Goal: Task Accomplishment & Management: Use online tool/utility

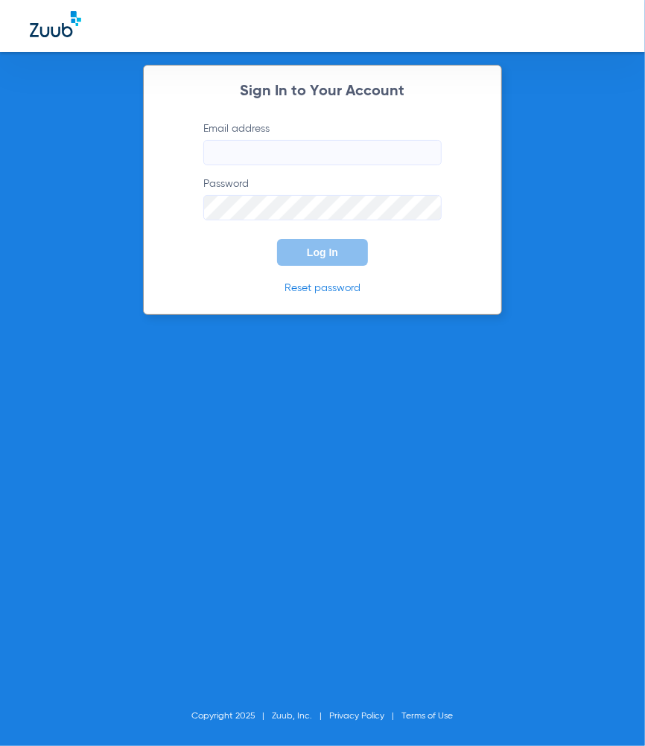
type input "[PERSON_NAME][EMAIL_ADDRESS][PERSON_NAME][DOMAIN_NAME]"
click at [322, 246] on span "Log In" at bounding box center [322, 252] width 31 height 12
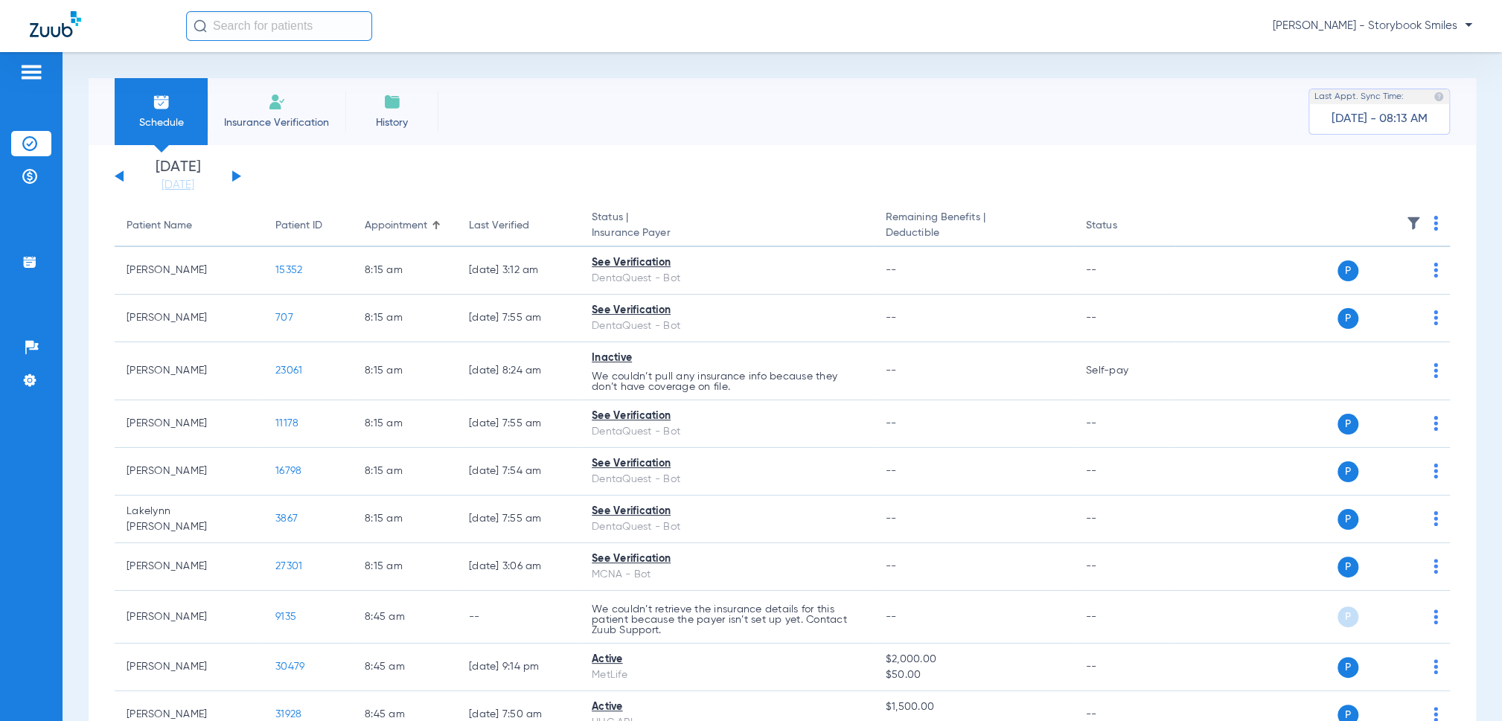
click at [644, 213] on th at bounding box center [1312, 226] width 275 height 42
click at [644, 221] on img at bounding box center [1413, 223] width 15 height 15
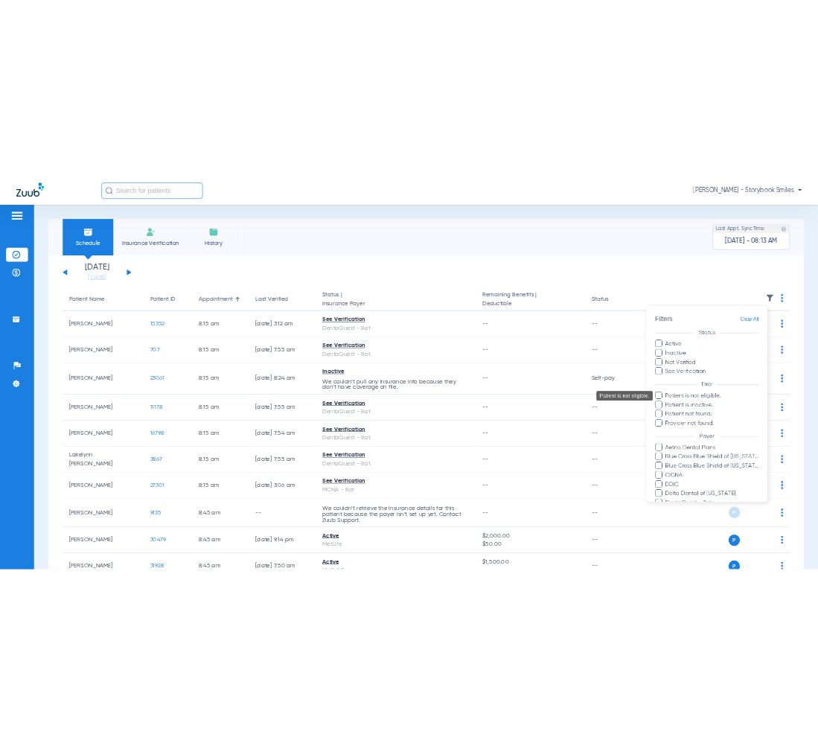
scroll to position [233, 0]
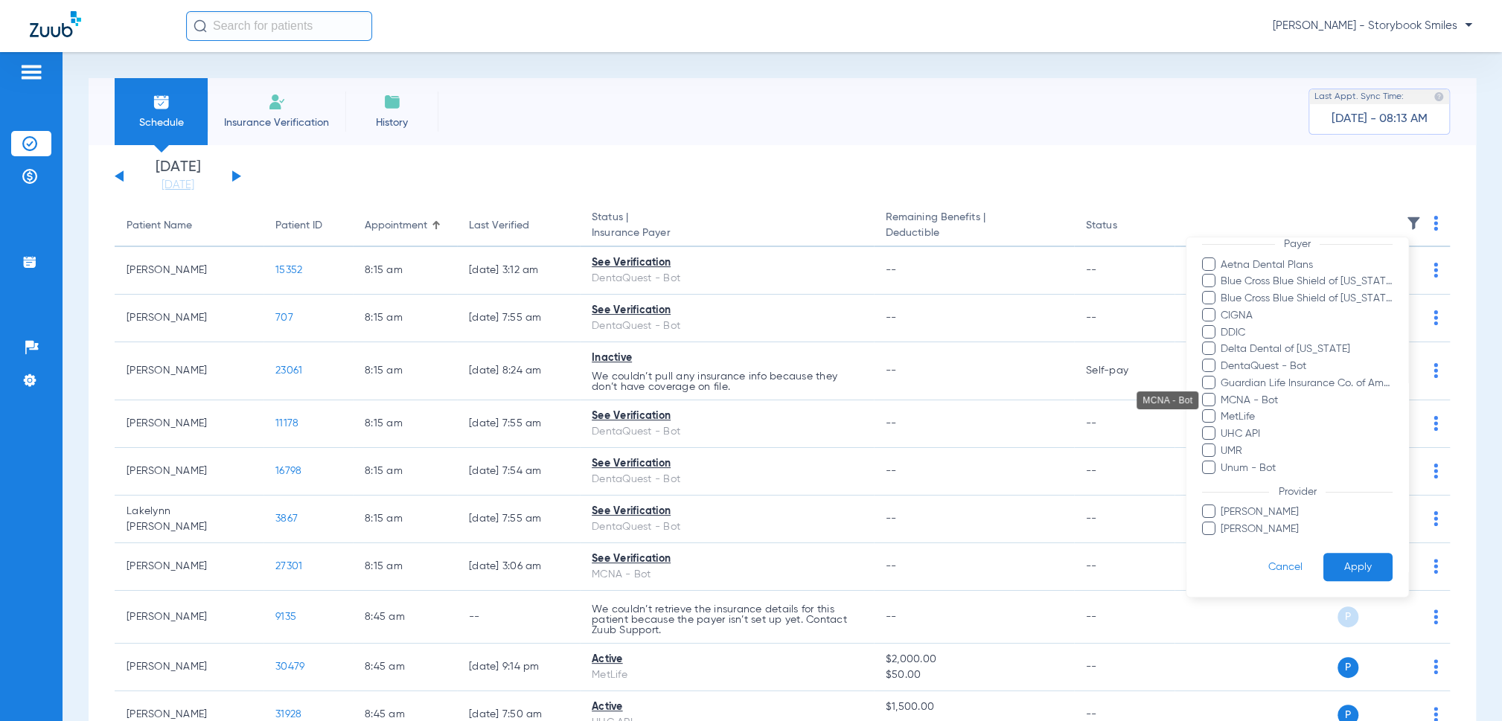
click at [644, 397] on span "MCNA - Bot" at bounding box center [1307, 401] width 173 height 16
click at [644, 411] on input "MCNA - Bot" at bounding box center [1224, 411] width 0 height 0
click at [644, 365] on span "DentaQuest - Bot" at bounding box center [1307, 367] width 173 height 16
click at [644, 377] on input "DentaQuest - Bot" at bounding box center [1224, 377] width 0 height 0
click at [644, 526] on span "[PERSON_NAME]" at bounding box center [1307, 530] width 173 height 16
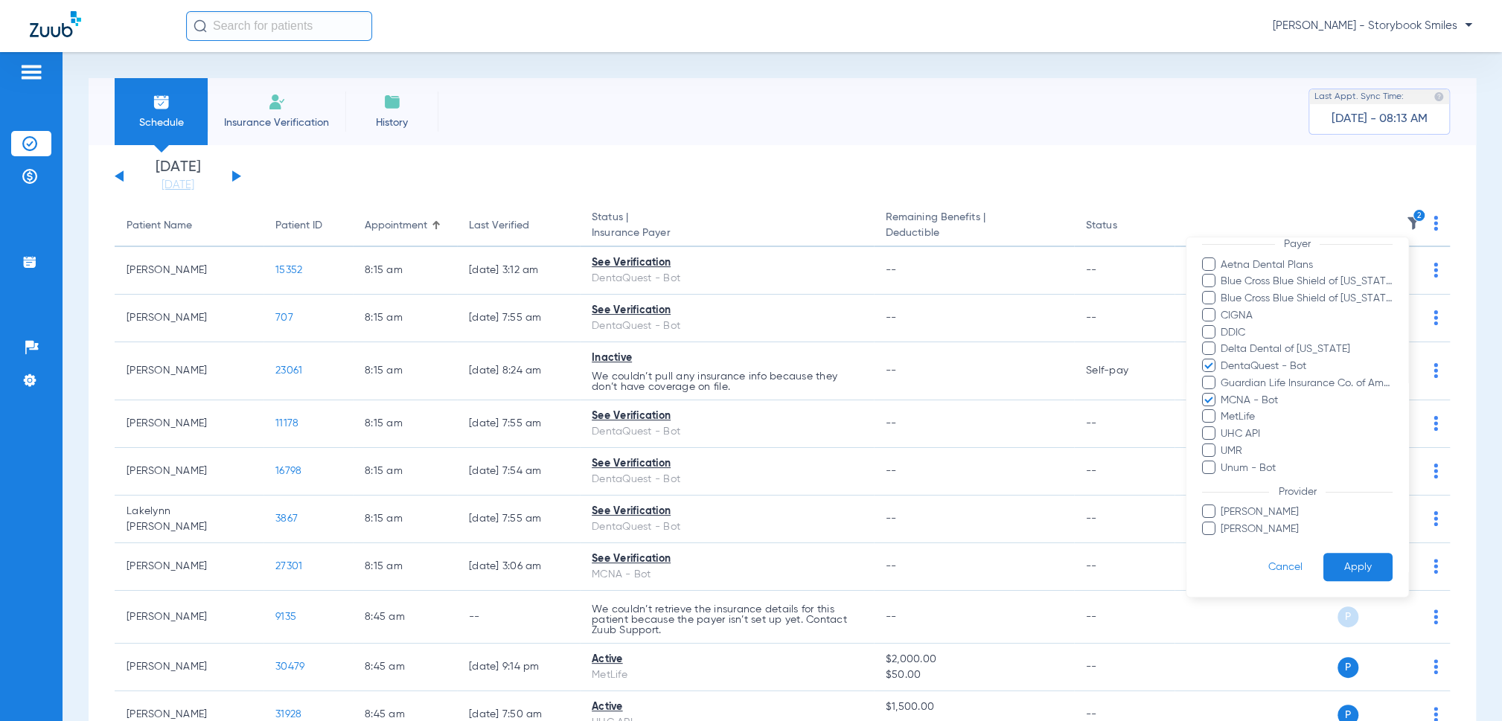
click at [644, 540] on input "[PERSON_NAME]" at bounding box center [1224, 540] width 0 height 0
click at [644, 563] on button "Apply" at bounding box center [1357, 567] width 69 height 29
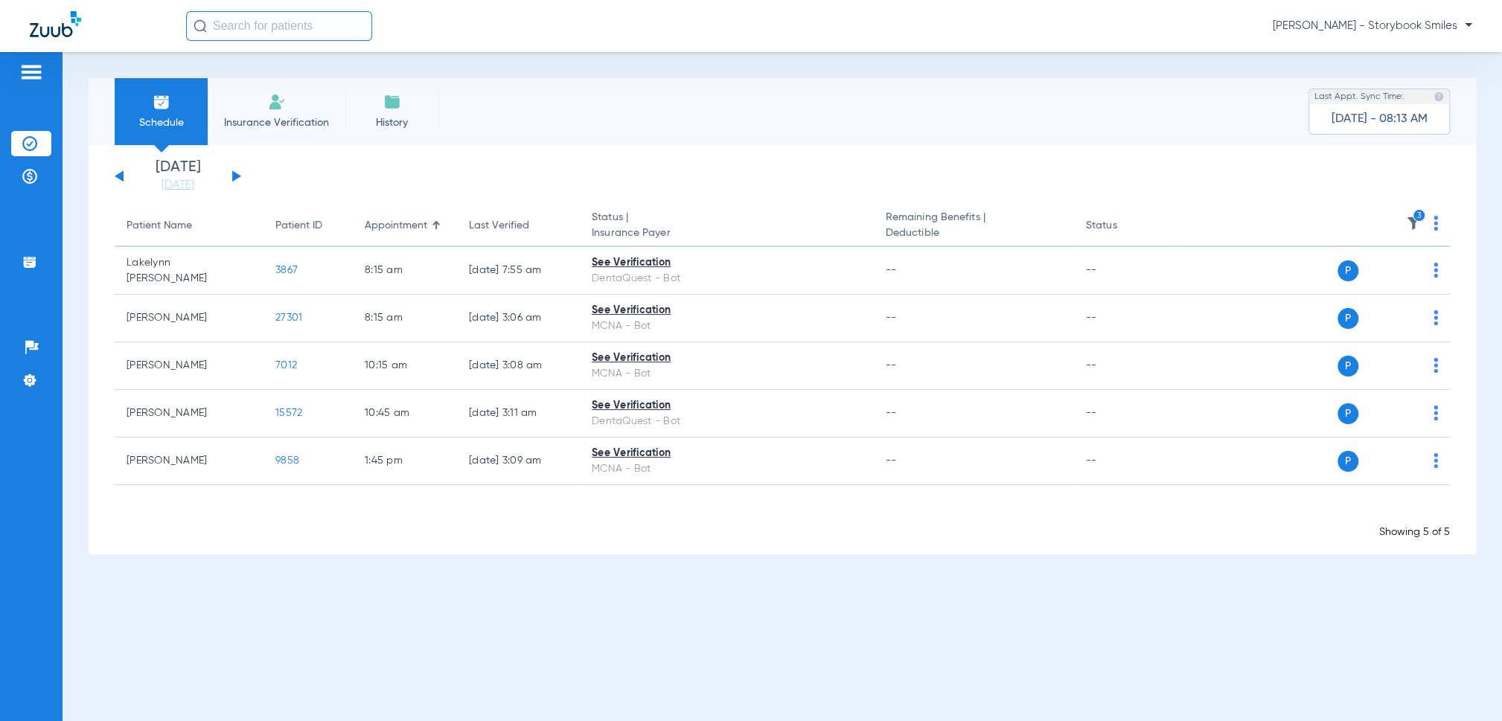
click at [644, 230] on img at bounding box center [1436, 223] width 4 height 15
click at [644, 278] on span "Verify All" at bounding box center [1380, 282] width 89 height 10
